Goal: Check status: Check status

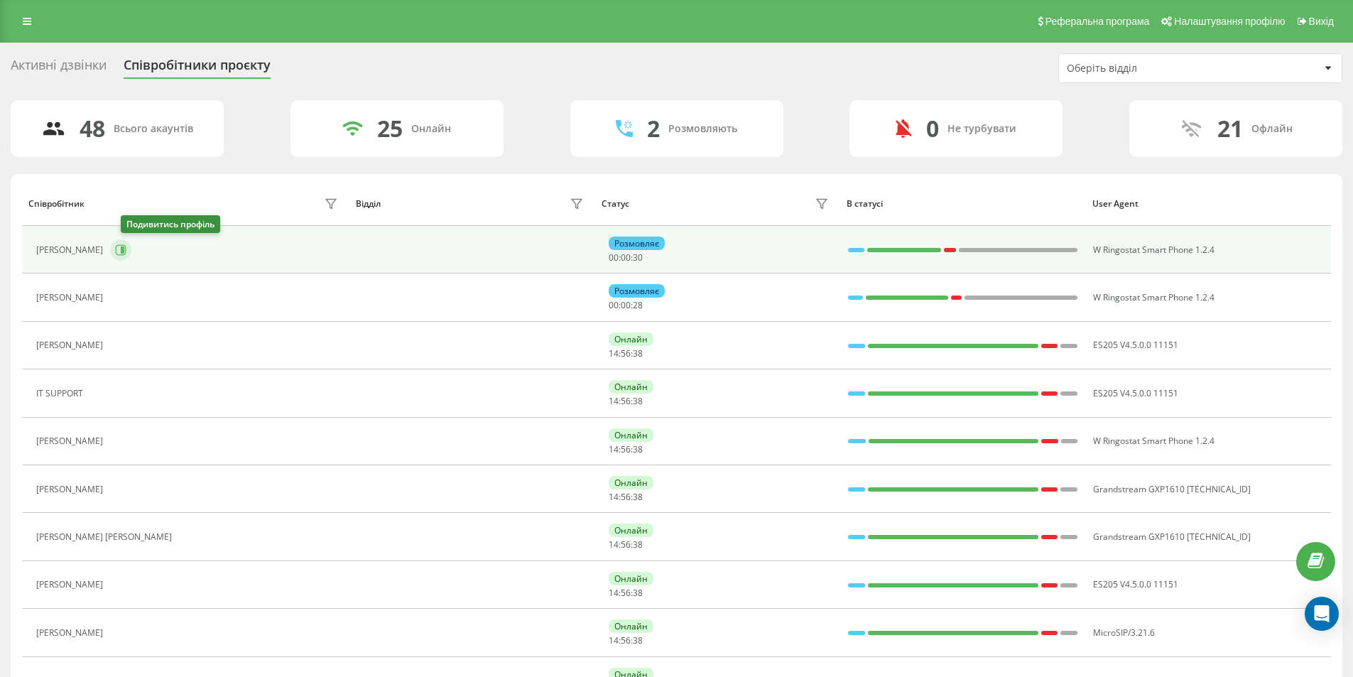
click at [126, 254] on icon at bounding box center [120, 249] width 11 height 11
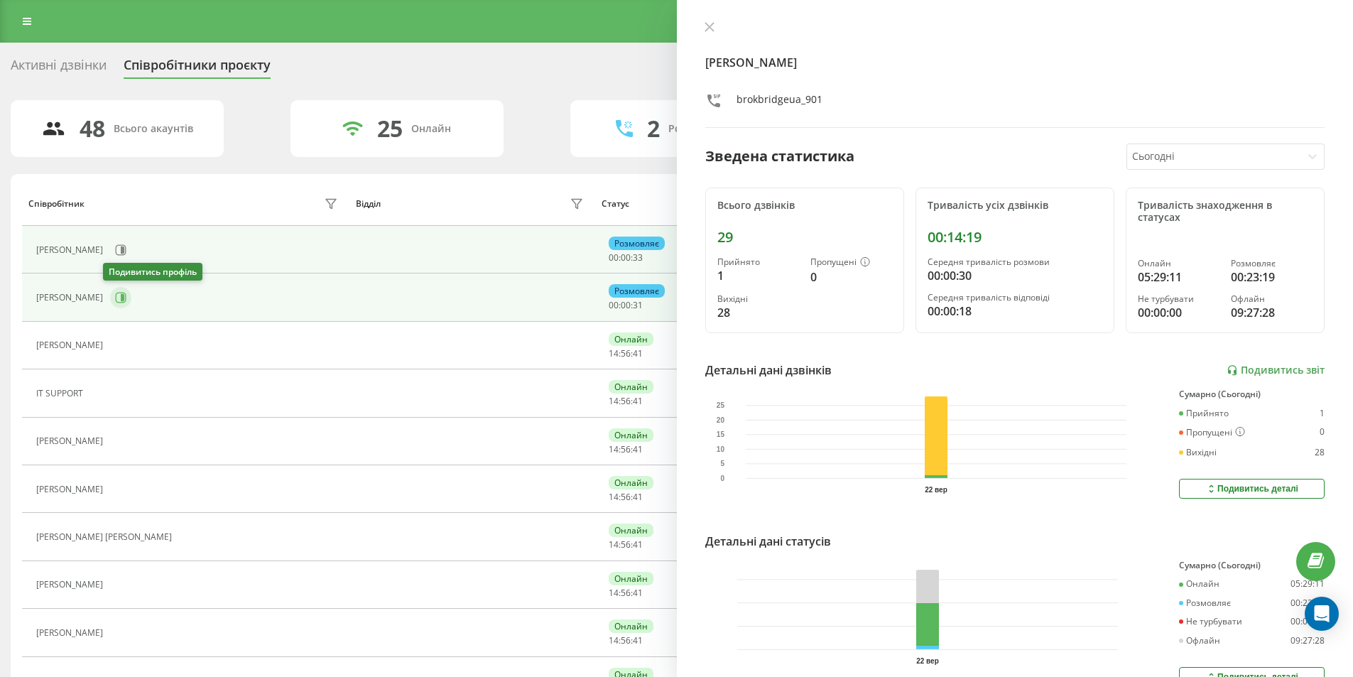
click at [118, 301] on icon at bounding box center [120, 297] width 11 height 11
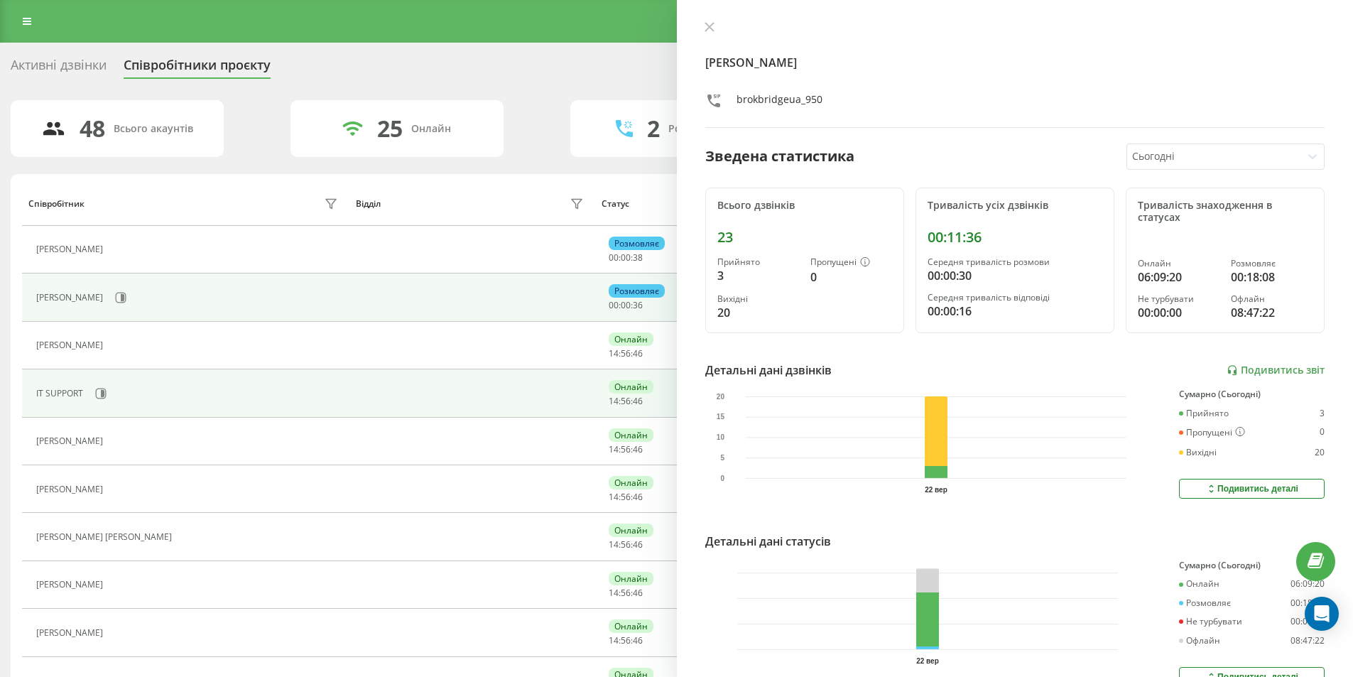
scroll to position [213, 0]
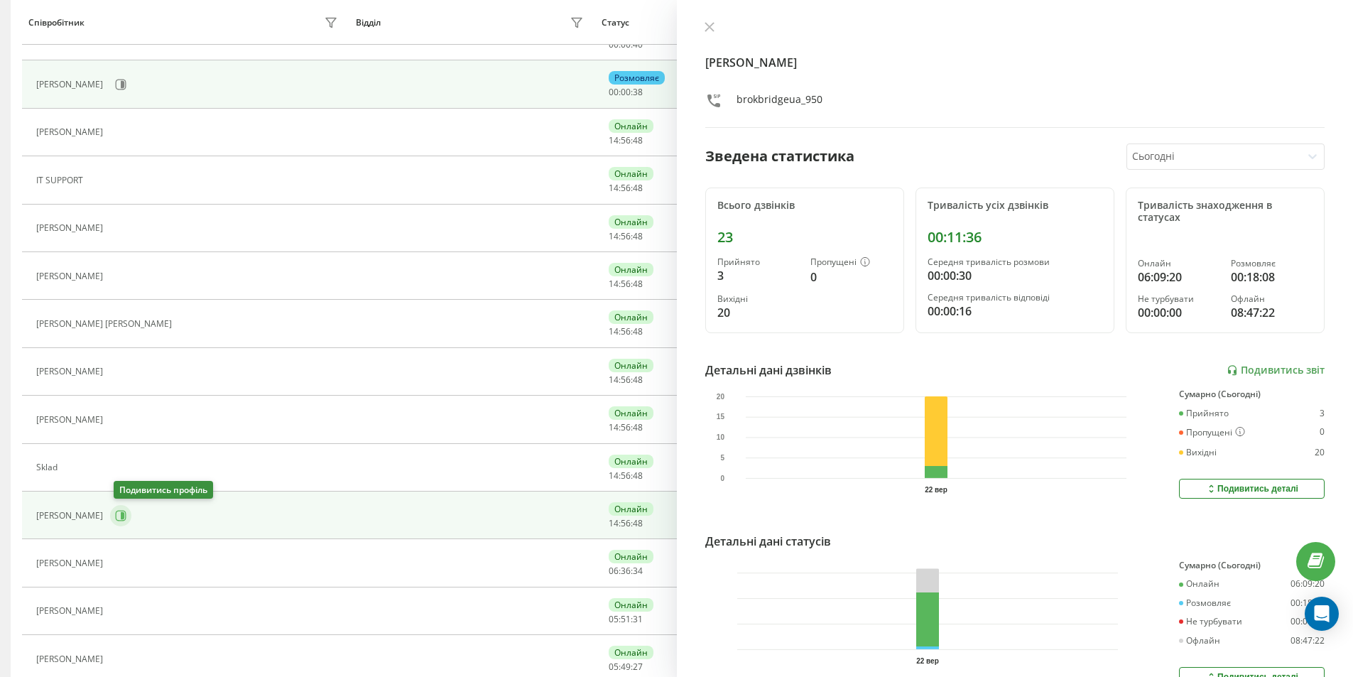
click at [124, 518] on icon at bounding box center [120, 515] width 11 height 11
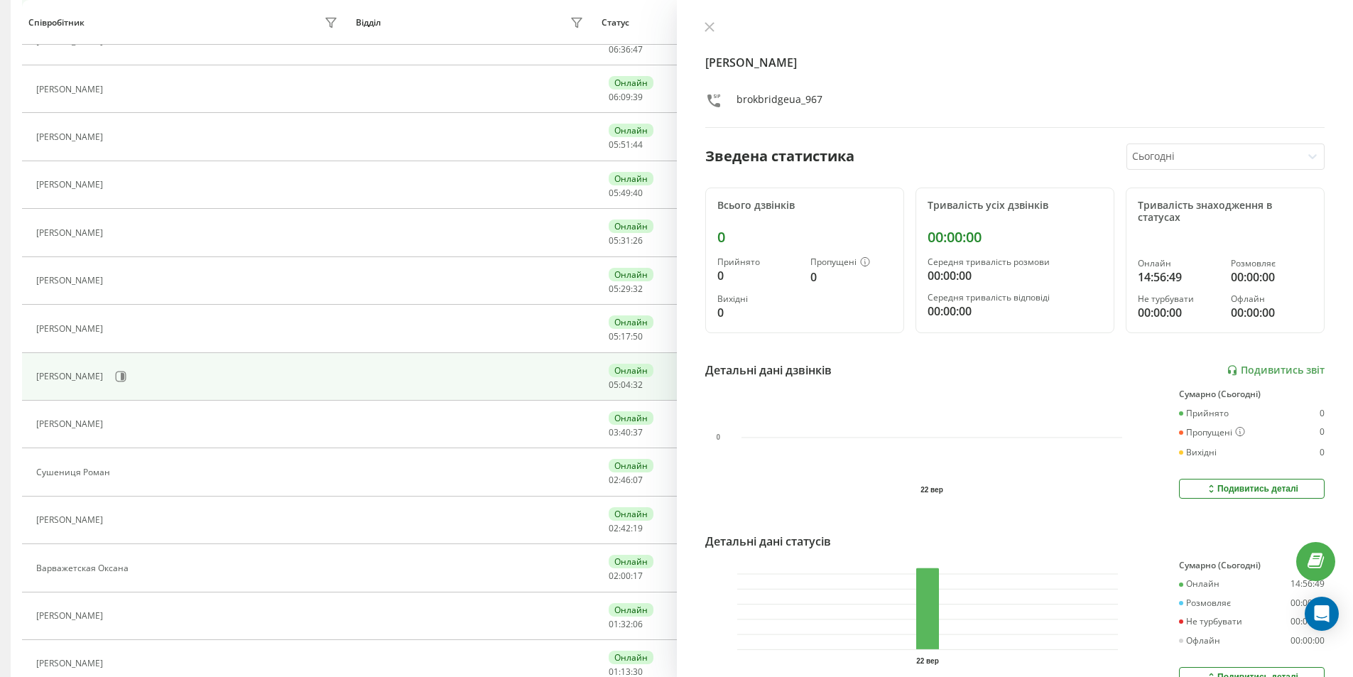
scroll to position [799, 0]
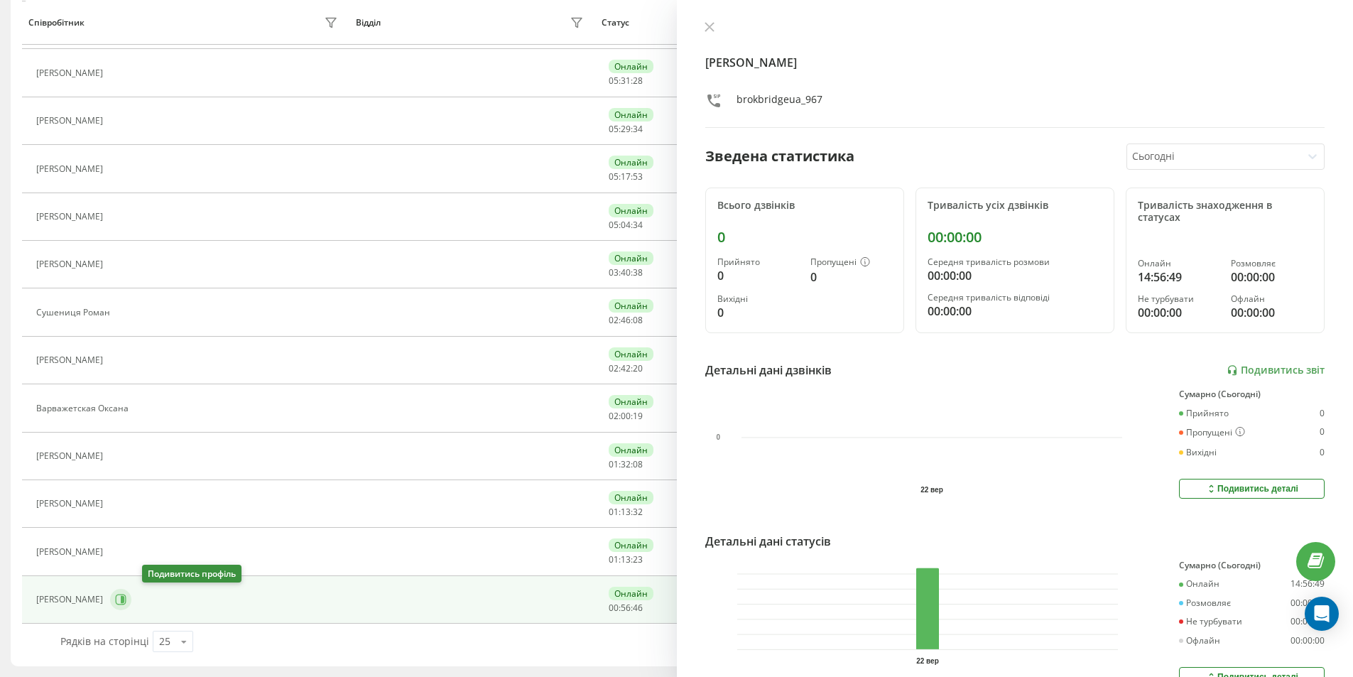
click at [131, 604] on button at bounding box center [120, 599] width 21 height 21
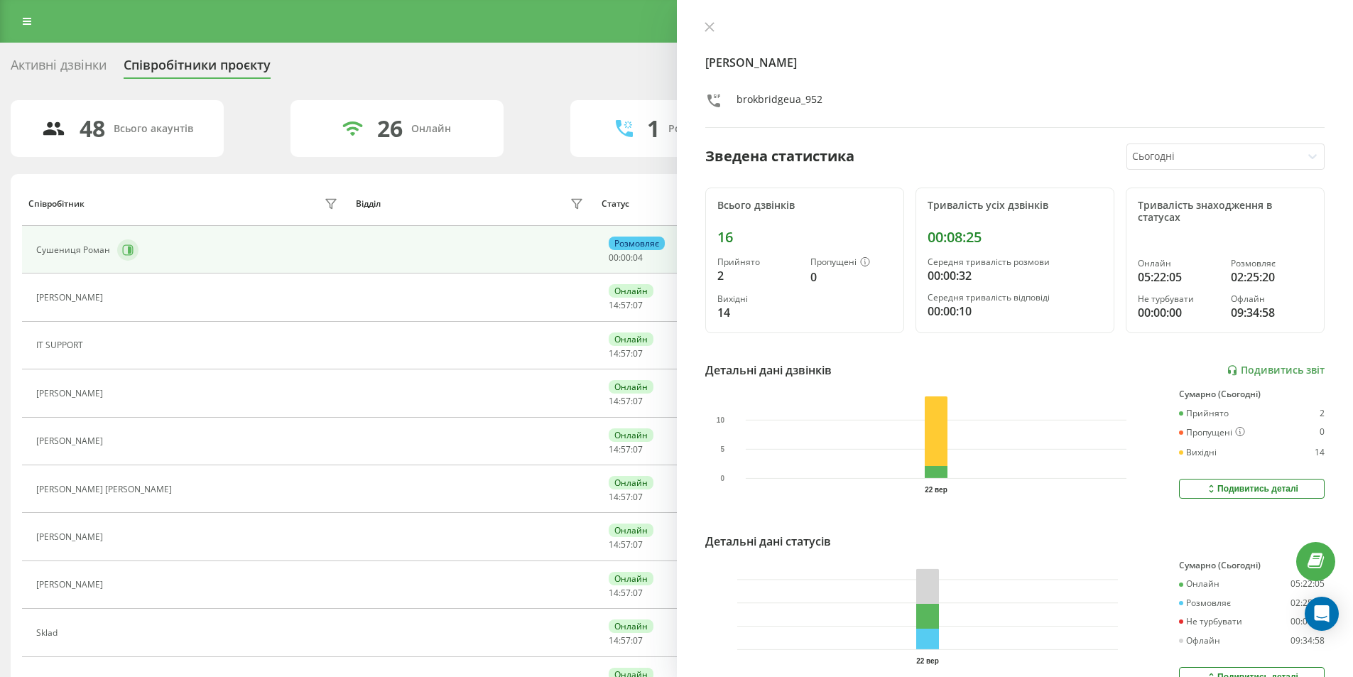
click at [127, 243] on button at bounding box center [127, 249] width 21 height 21
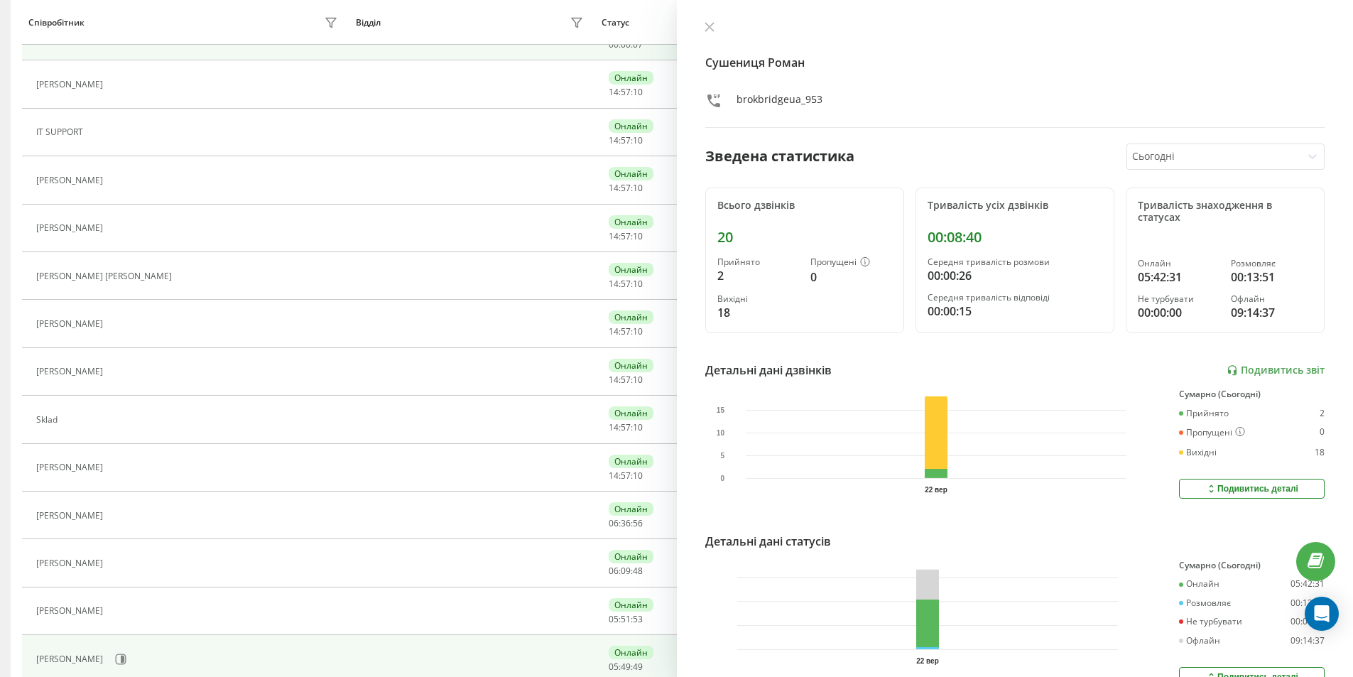
scroll to position [426, 0]
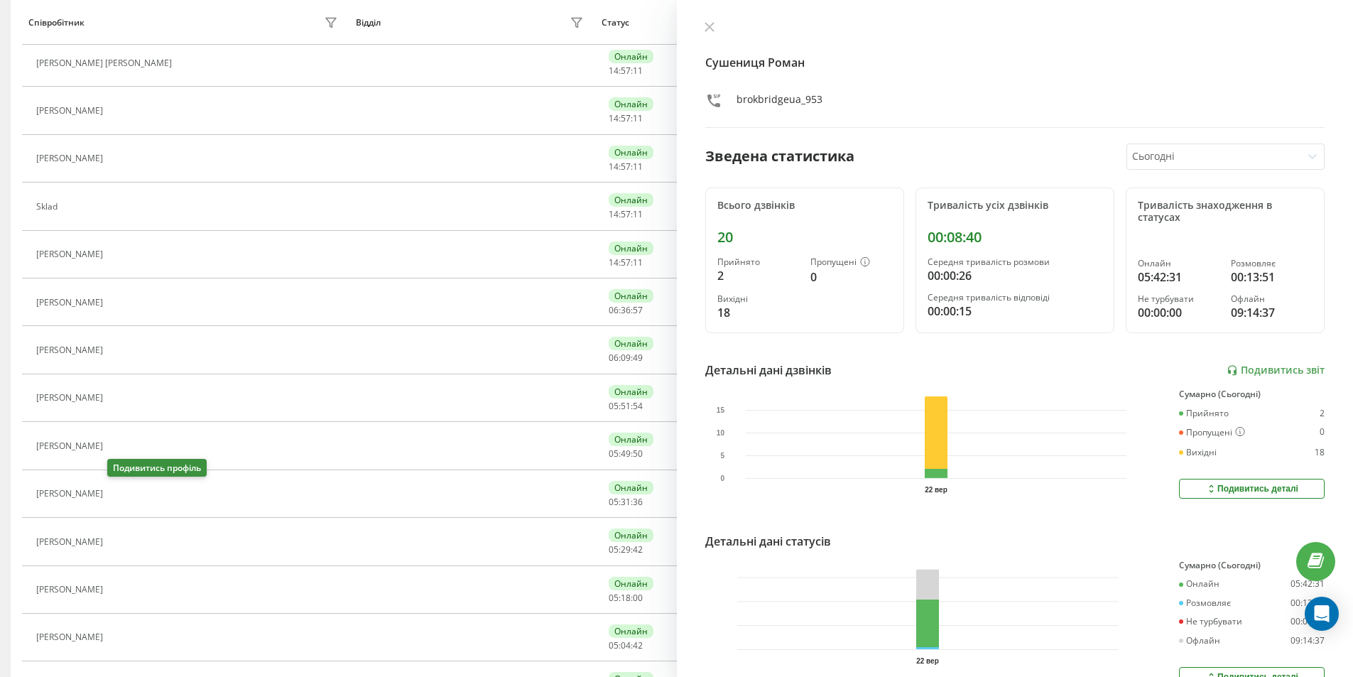
click at [119, 497] on icon at bounding box center [121, 493] width 4 height 7
